Goal: Navigation & Orientation: Understand site structure

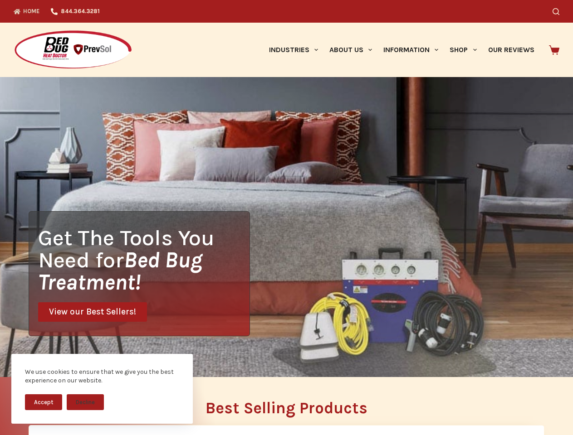
click at [286, 218] on div "Get The Tools You Need for Bed Bug Treatment! View our Best Sellers!" at bounding box center [286, 227] width 573 height 300
click at [44, 402] on button "Accept" at bounding box center [43, 402] width 37 height 16
click at [85, 402] on button "Decline" at bounding box center [85, 402] width 37 height 16
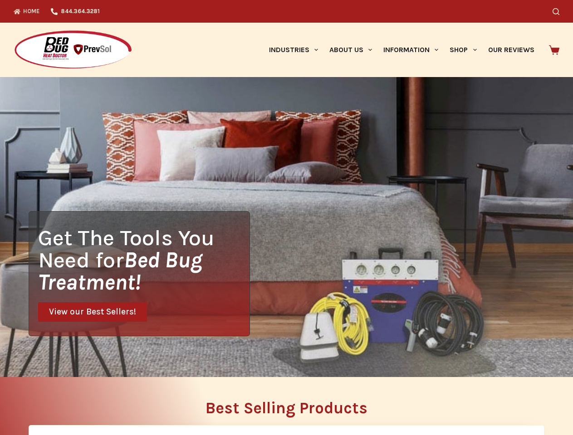
click at [559, 11] on icon "Search" at bounding box center [555, 11] width 7 height 7
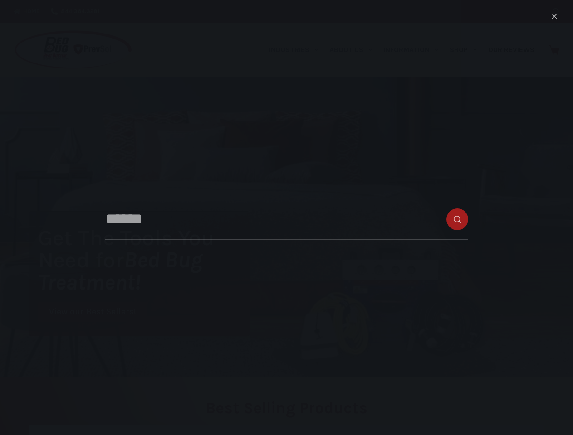
click at [296, 50] on link "Industries" at bounding box center [293, 50] width 60 height 54
click at [354, 50] on link "About Us" at bounding box center [350, 50] width 54 height 54
click at [414, 50] on link "Information" at bounding box center [411, 50] width 66 height 54
click at [466, 50] on link "Shop" at bounding box center [463, 50] width 38 height 54
